Goal: Task Accomplishment & Management: Manage account settings

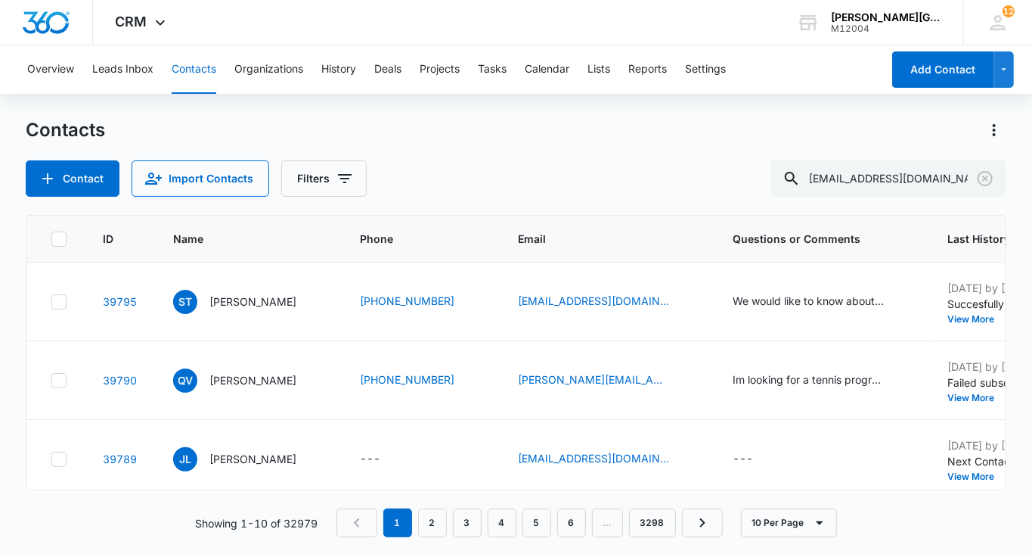
scroll to position [0, 2]
type input "[EMAIL_ADDRESS][DOMAIN_NAME]"
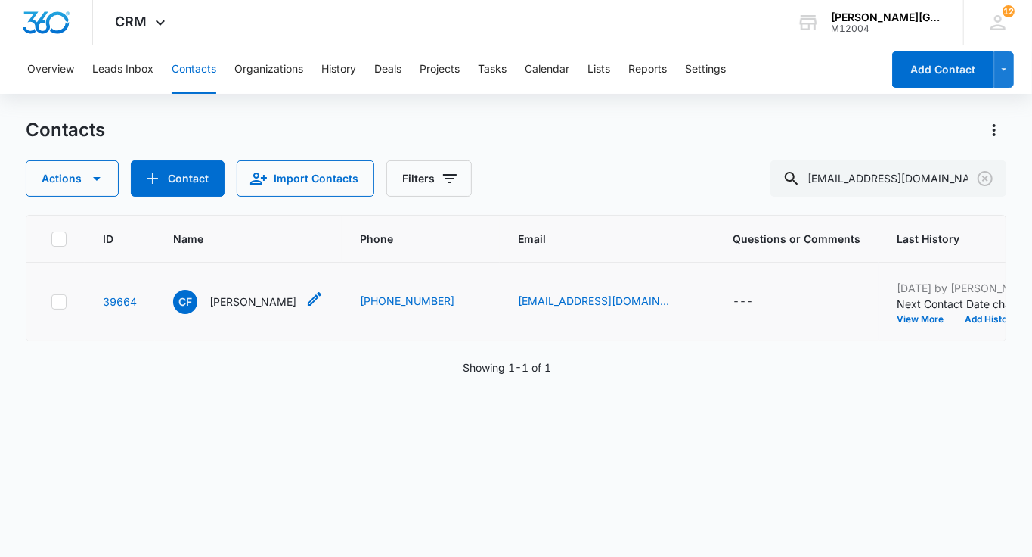
click at [237, 309] on p "[PERSON_NAME]" at bounding box center [252, 301] width 87 height 16
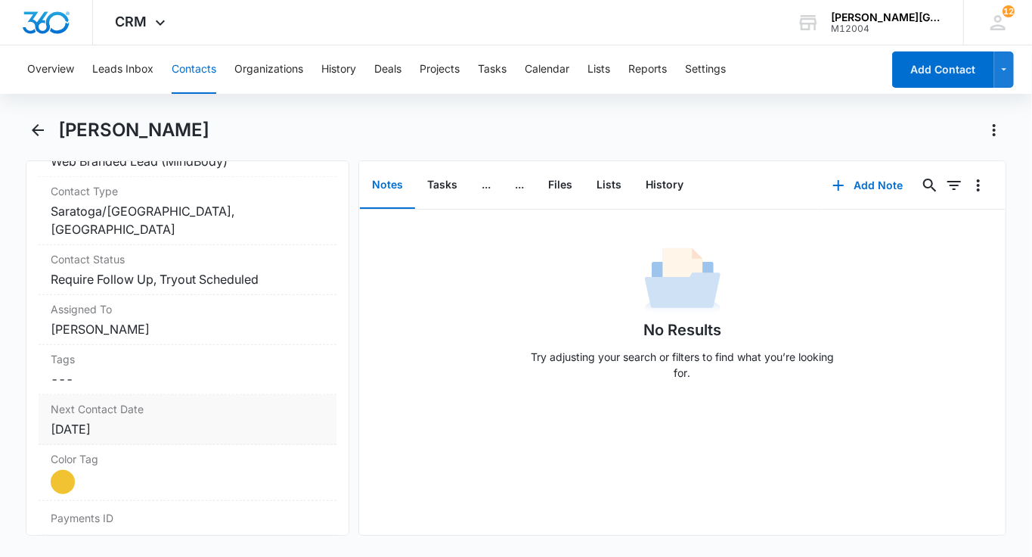
scroll to position [647, 0]
click at [136, 289] on div "Contact Status Cancel Save Changes Require Follow Up, Tryout Scheduled" at bounding box center [188, 270] width 298 height 50
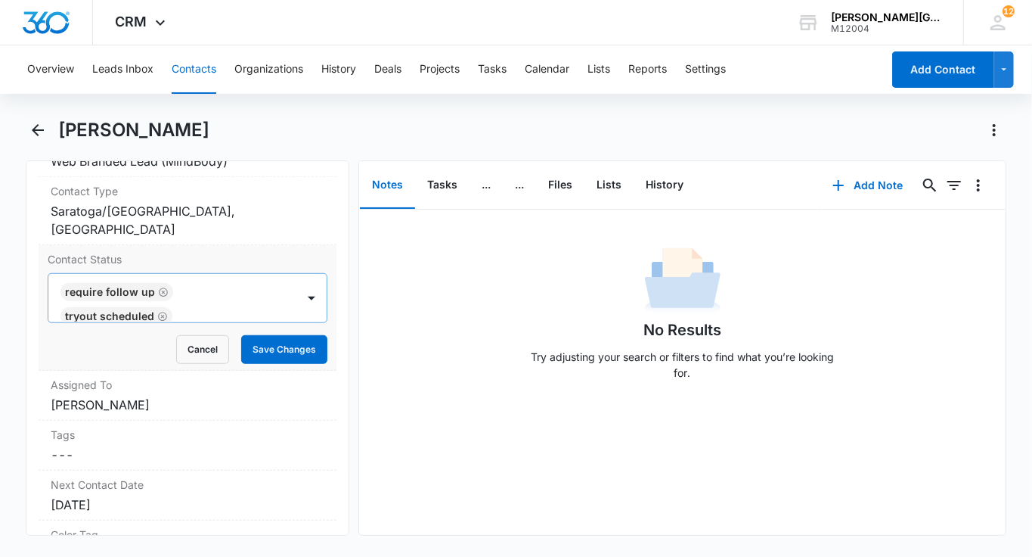
click at [163, 312] on icon "Remove Tryout Scheduled" at bounding box center [162, 316] width 9 height 9
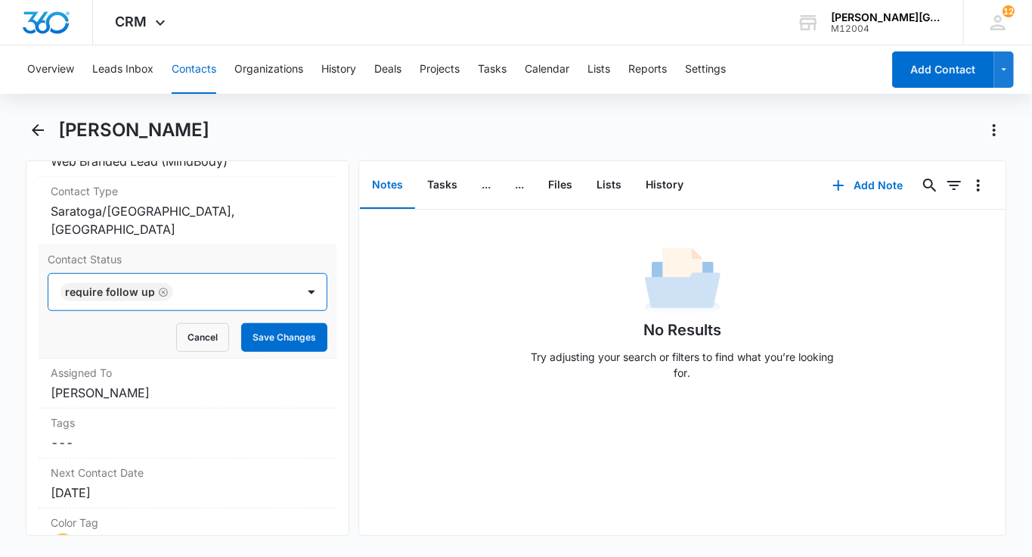
click at [200, 293] on div at bounding box center [227, 291] width 99 height 21
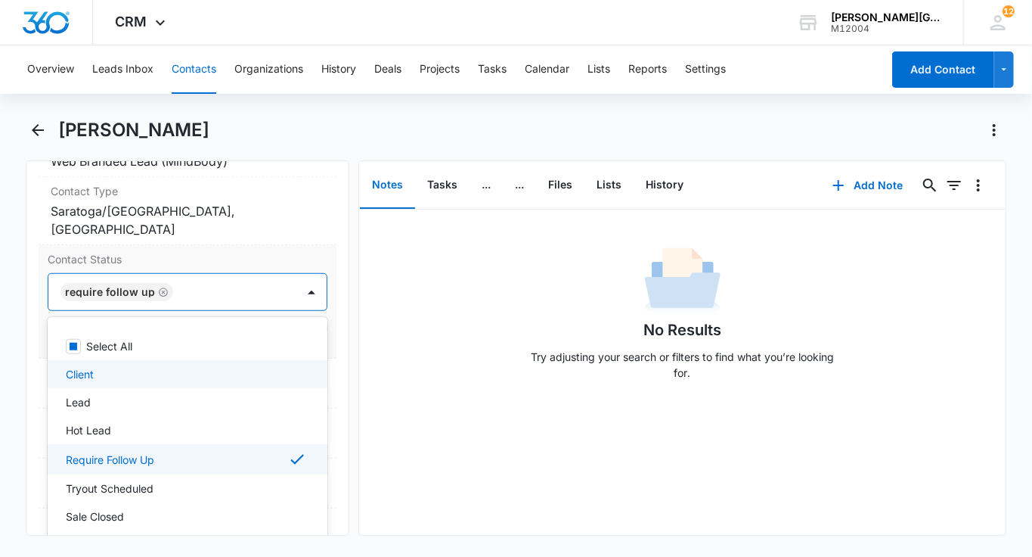
click at [116, 369] on div "Client" at bounding box center [186, 374] width 241 height 16
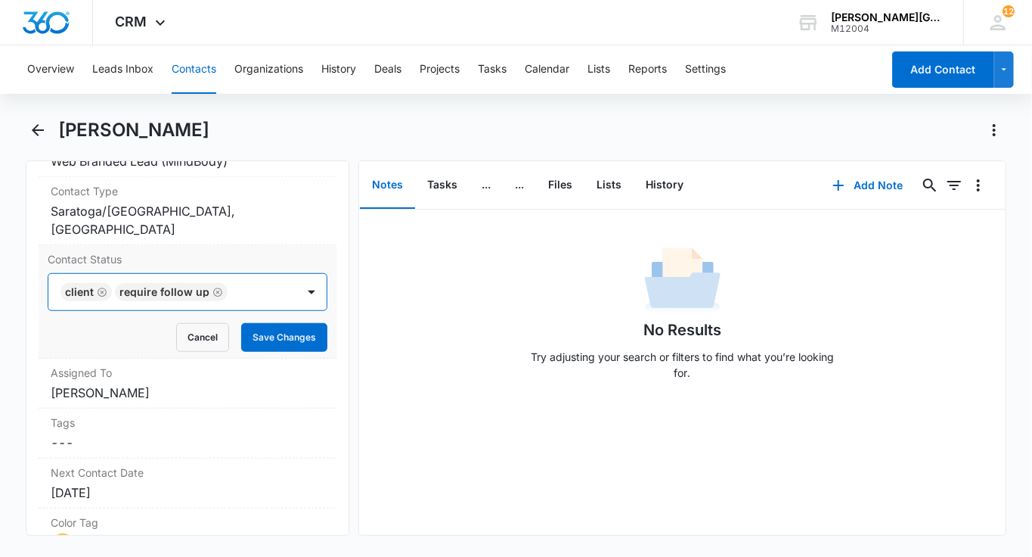
click at [269, 289] on div at bounding box center [254, 291] width 45 height 21
click at [281, 330] on button "Save Changes" at bounding box center [284, 337] width 86 height 29
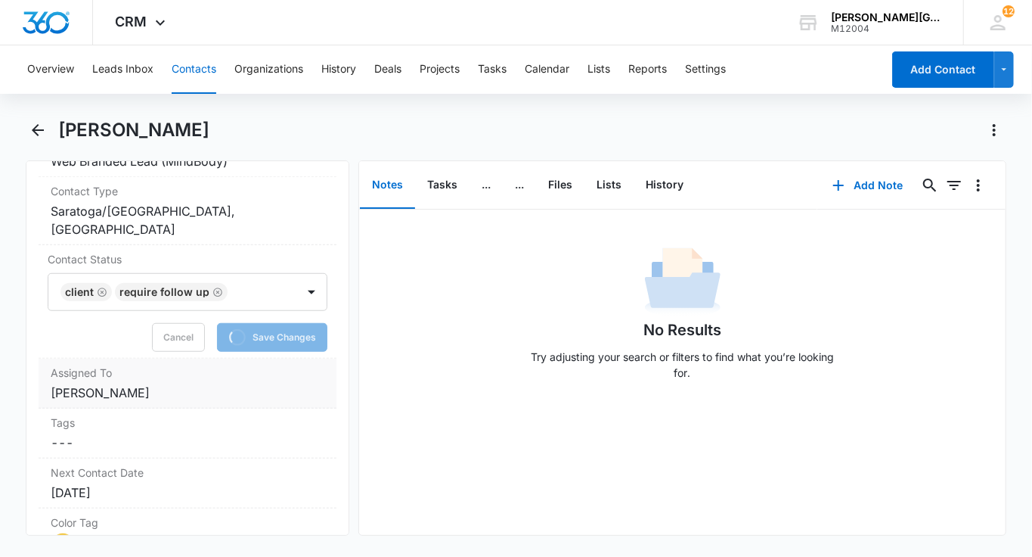
scroll to position [751, 0]
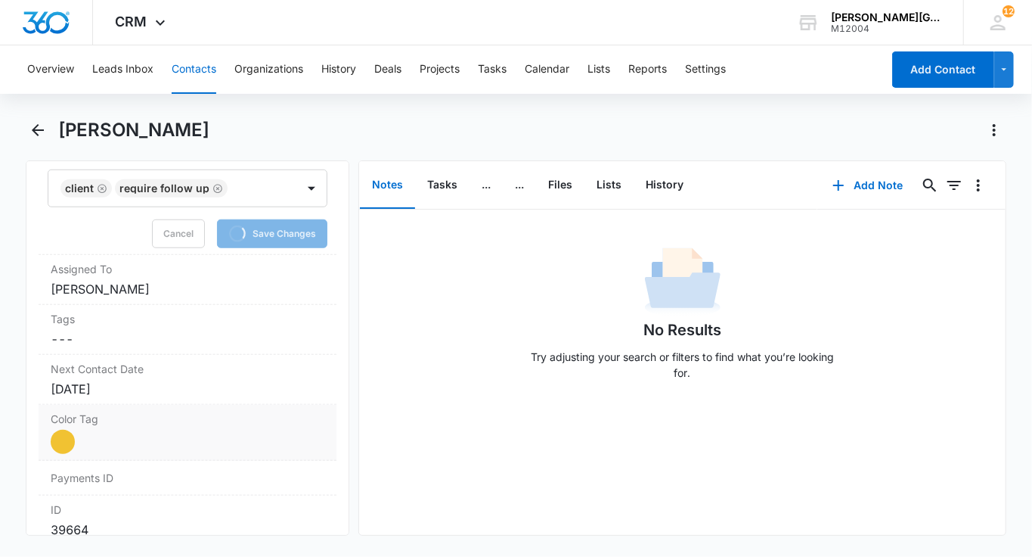
click at [65, 445] on div at bounding box center [63, 442] width 24 height 24
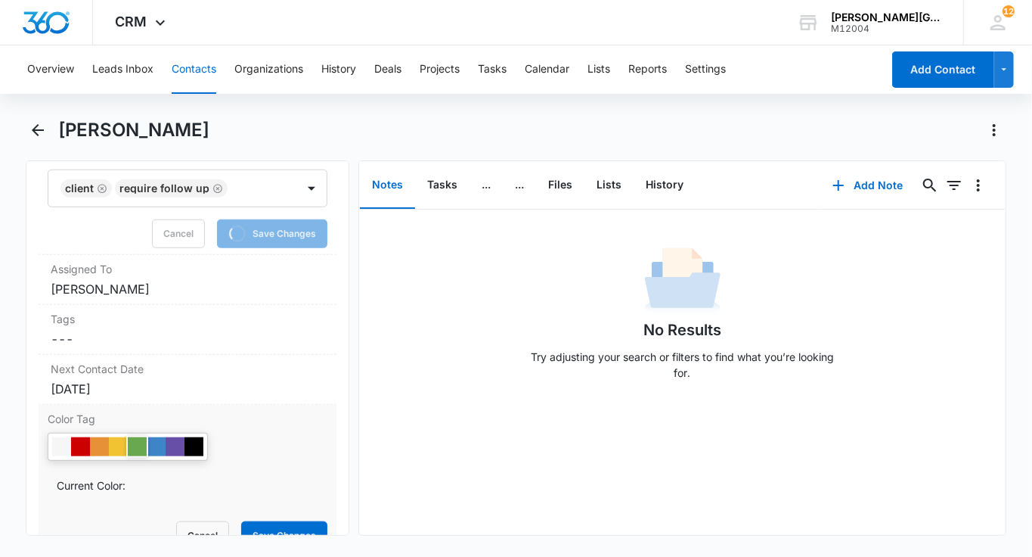
click at [136, 437] on div at bounding box center [137, 446] width 19 height 19
click at [270, 523] on button "Save Changes" at bounding box center [284, 535] width 86 height 29
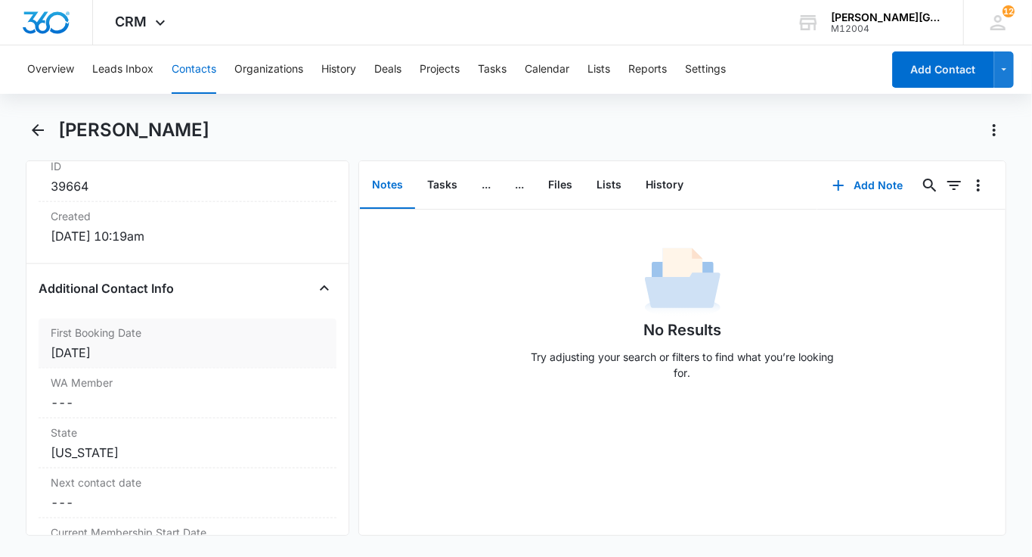
scroll to position [1007, 0]
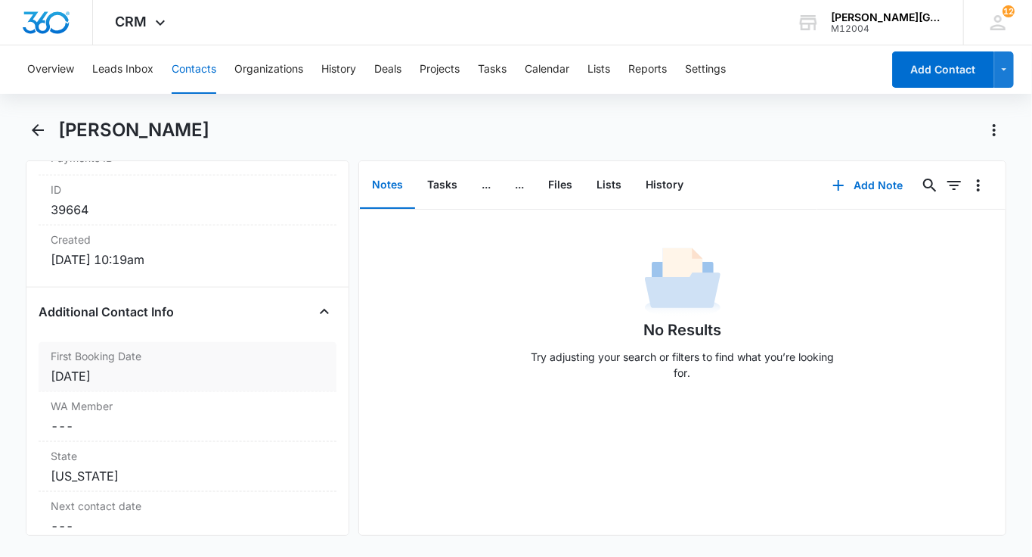
click at [170, 358] on label "First Booking Date" at bounding box center [188, 356] width 274 height 16
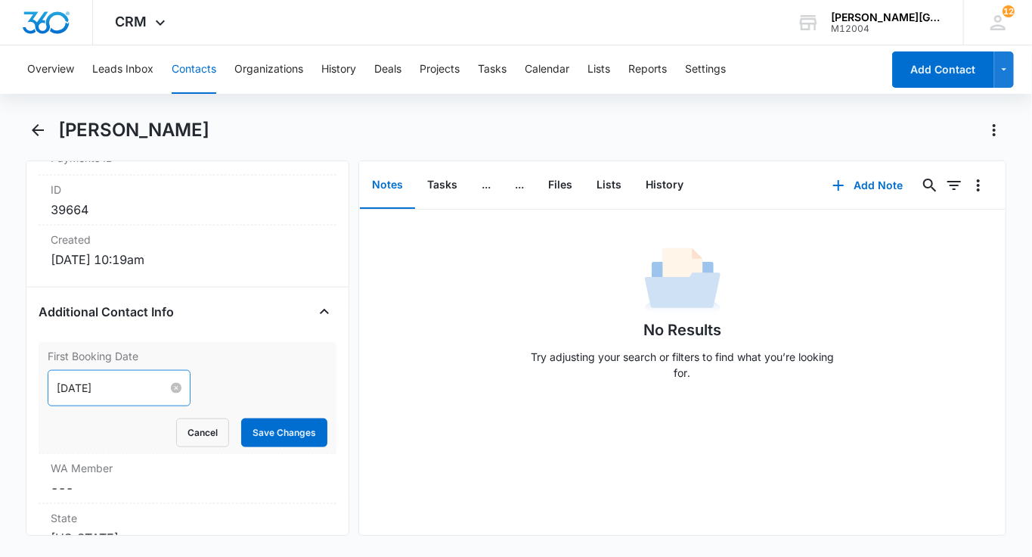
click at [110, 383] on input "[DATE]" at bounding box center [112, 388] width 111 height 17
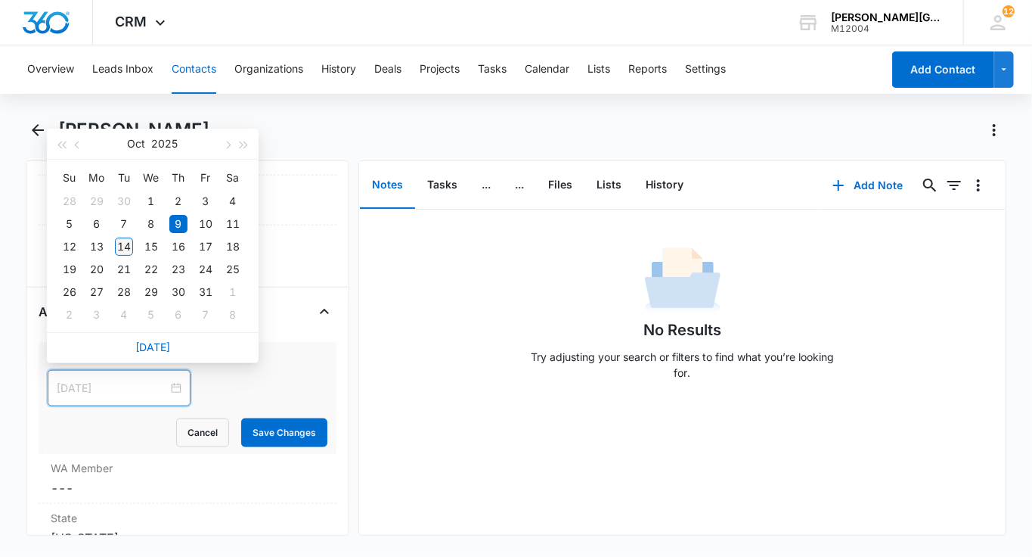
type input "[DATE]"
click at [123, 242] on div "14" at bounding box center [124, 246] width 18 height 18
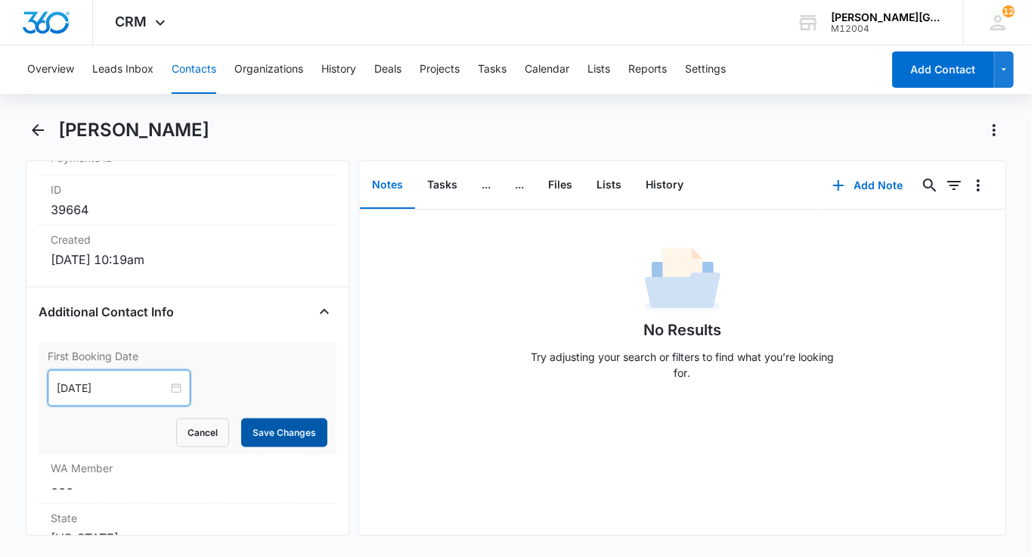
click at [285, 431] on button "Save Changes" at bounding box center [284, 432] width 86 height 29
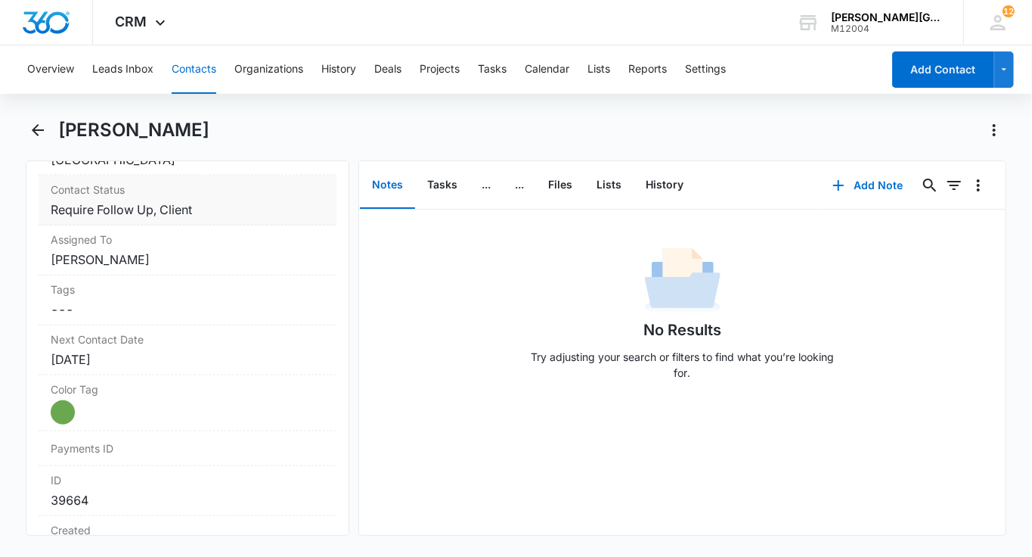
scroll to position [713, 0]
